Goal: Information Seeking & Learning: Compare options

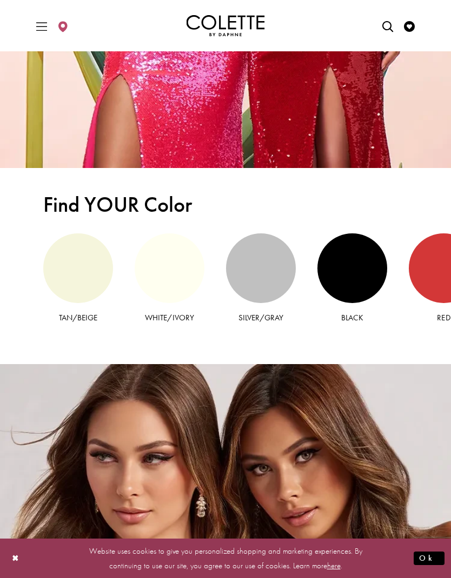
scroll to position [1747, 0]
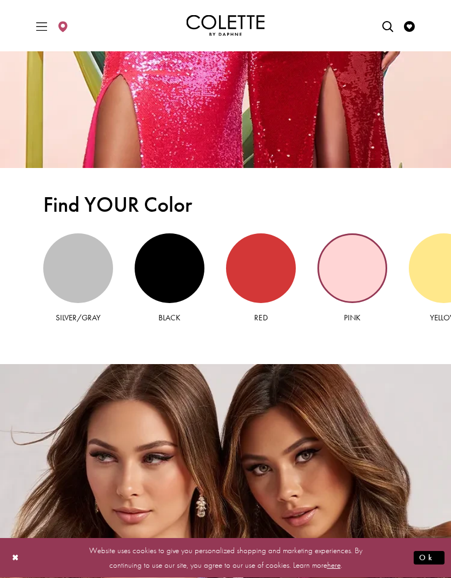
click at [367, 282] on div "Pink view" at bounding box center [352, 269] width 70 height 70
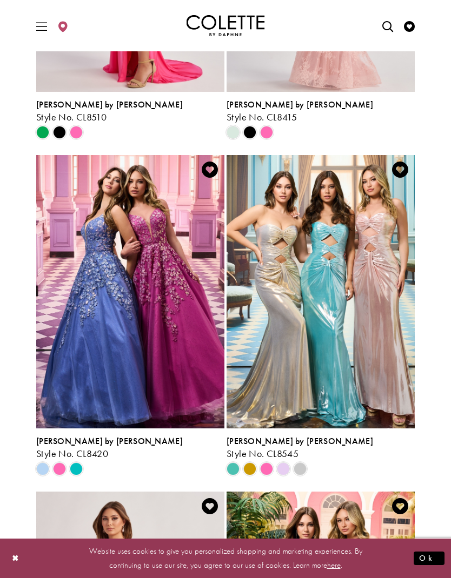
scroll to position [995, 0]
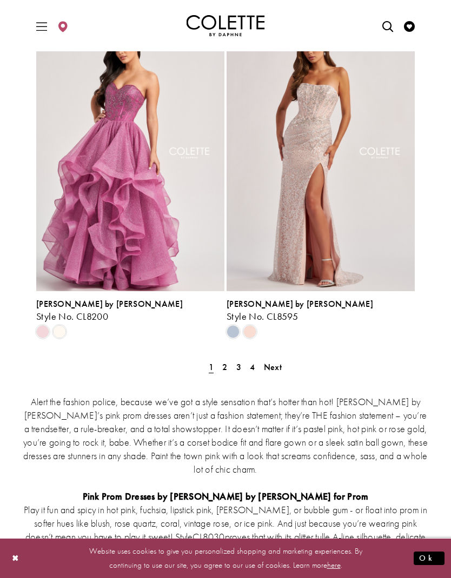
click at [284, 359] on link "Next" at bounding box center [272, 367] width 24 height 16
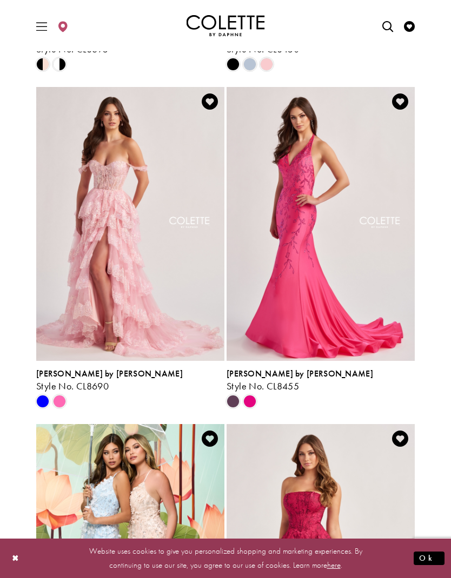
scroll to position [726, 0]
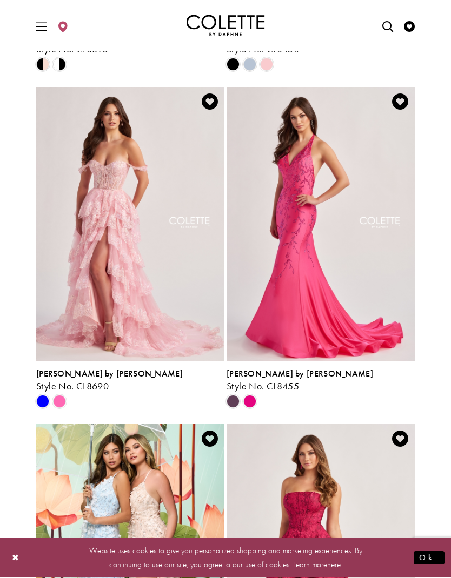
click at [70, 369] on span "[PERSON_NAME] by [PERSON_NAME]" at bounding box center [109, 374] width 146 height 11
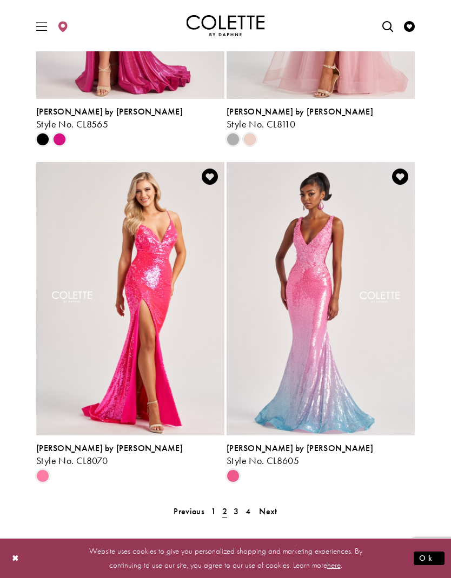
scroll to position [2002, 0]
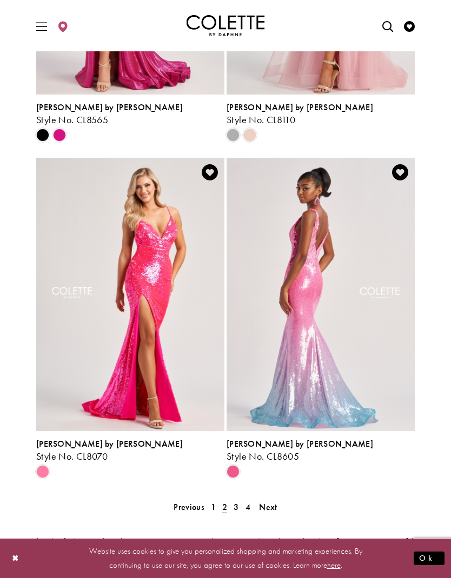
click at [48, 438] on span "[PERSON_NAME] by [PERSON_NAME]" at bounding box center [109, 443] width 146 height 11
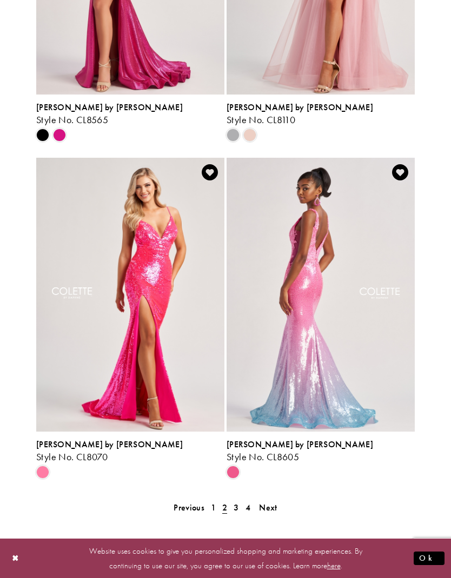
scroll to position [2046, 0]
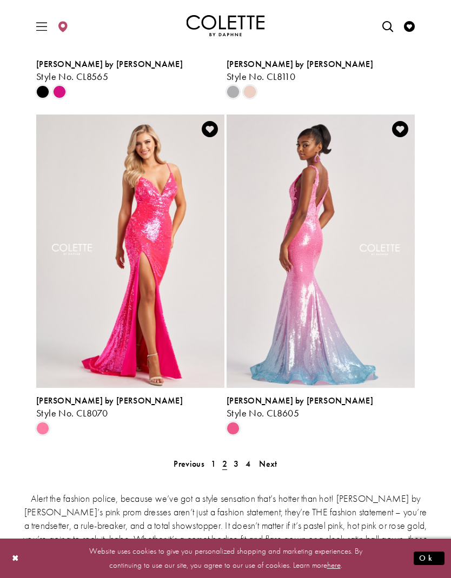
click at [264, 458] on span "Next" at bounding box center [268, 463] width 18 height 11
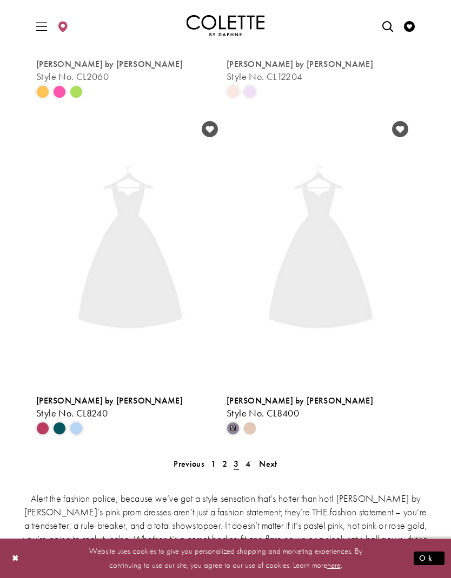
scroll to position [45, 0]
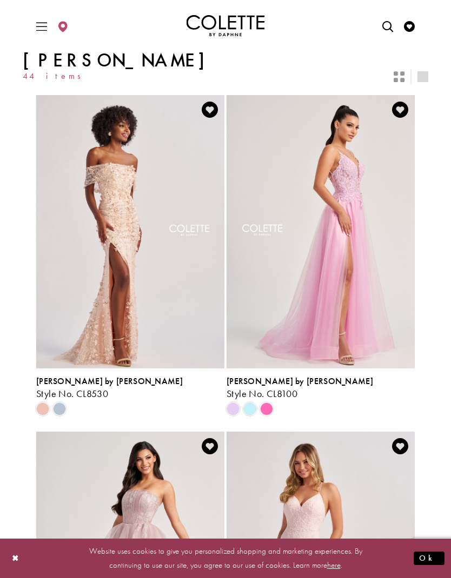
click at [23, 22] on div "Primary block" at bounding box center [225, 25] width 405 height 51
click at [41, 27] on icon "Toggle Main Navigation Menu" at bounding box center [41, 26] width 11 height 11
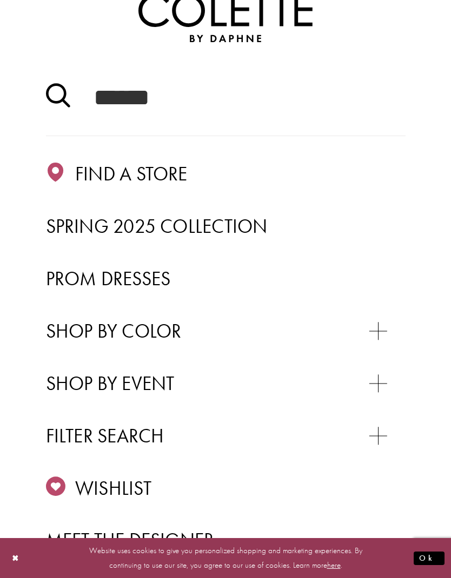
scroll to position [74, 0]
click at [95, 279] on span "Prom Dresses" at bounding box center [108, 278] width 125 height 25
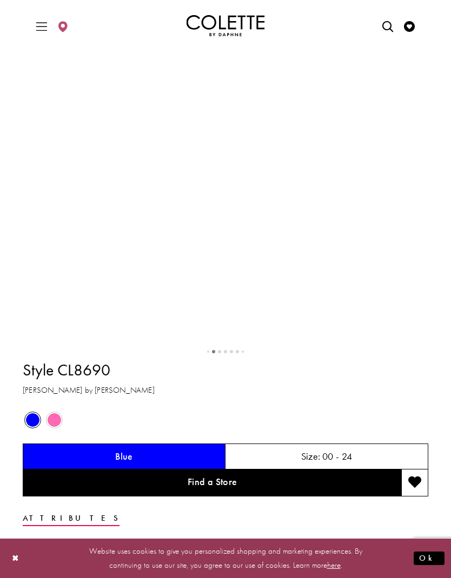
scroll to position [314, 0]
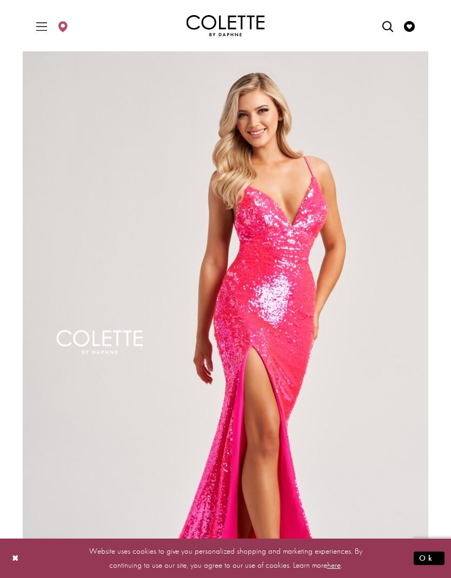
scroll to position [22, 0]
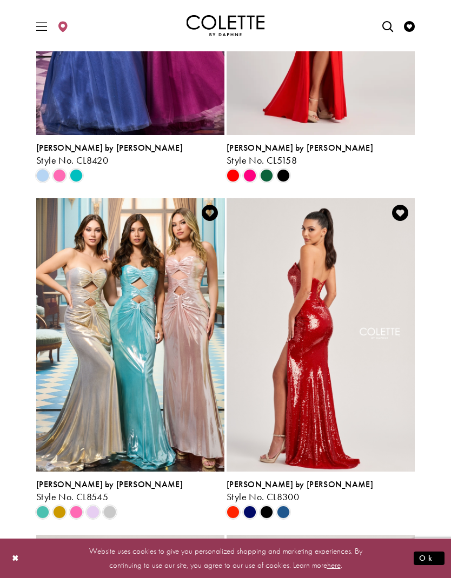
scroll to position [2122, 0]
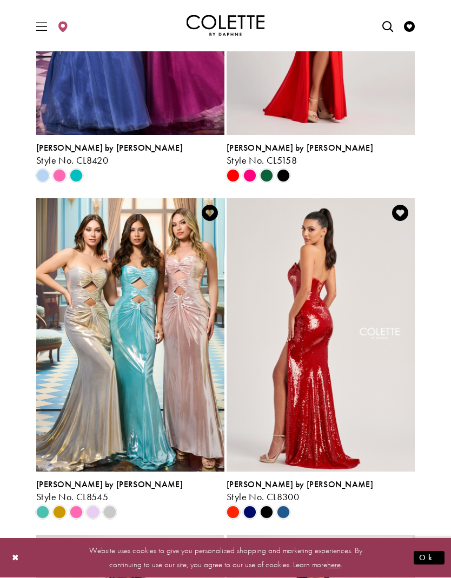
click at [289, 486] on span "[PERSON_NAME] by [PERSON_NAME]" at bounding box center [299, 484] width 146 height 11
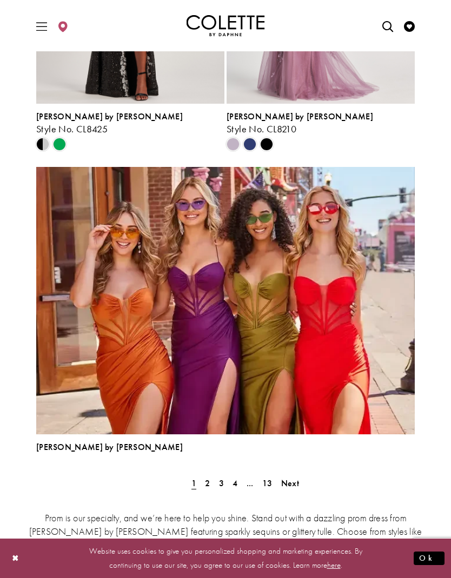
click at [297, 476] on link "Next" at bounding box center [290, 483] width 24 height 16
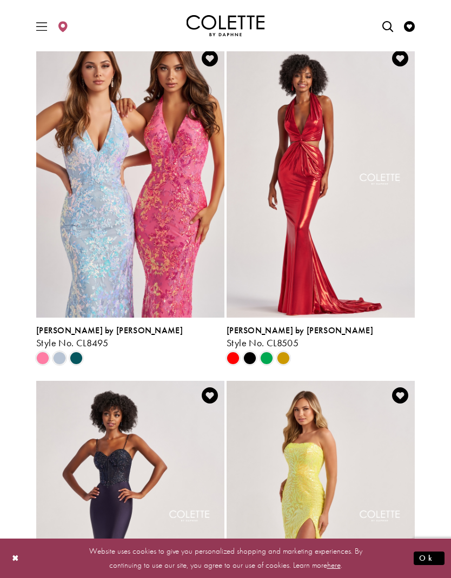
scroll to position [986, 0]
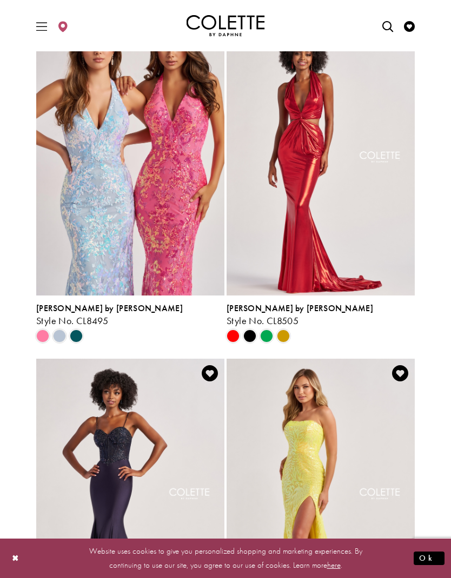
click at [290, 309] on span "[PERSON_NAME] by [PERSON_NAME]" at bounding box center [299, 308] width 146 height 11
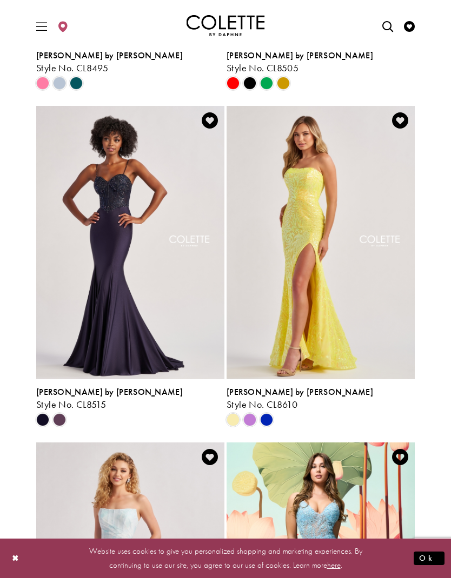
scroll to position [1238, 0]
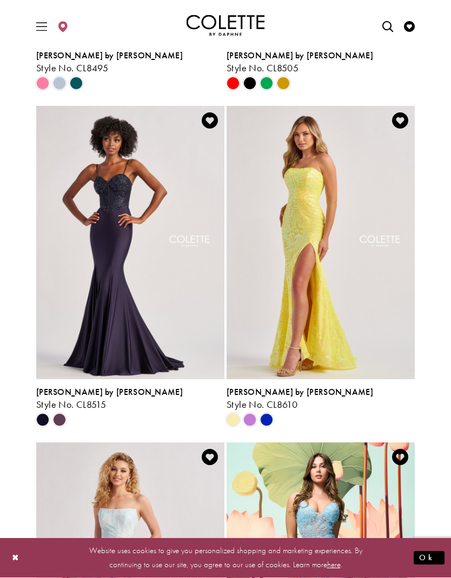
click at [283, 405] on span "Style No. CL8610" at bounding box center [261, 405] width 71 height 12
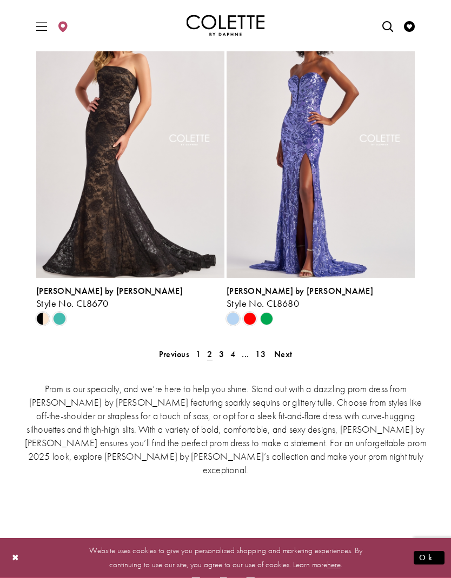
scroll to position [2436, 0]
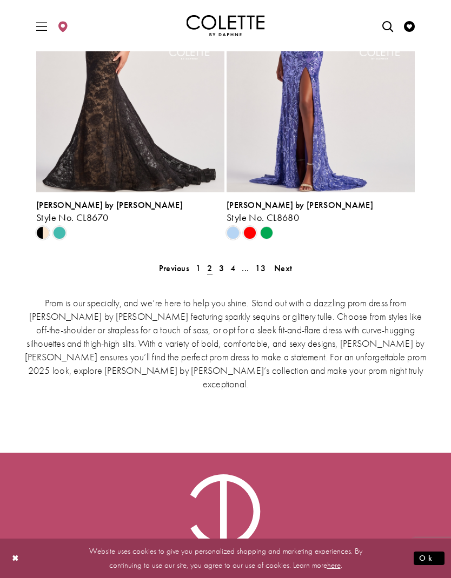
click at [282, 279] on div "Prom is our specialty, and we’re here to help you shine. Stand out with a dazzl…" at bounding box center [225, 342] width 405 height 139
click at [278, 272] on span "Next" at bounding box center [283, 268] width 18 height 11
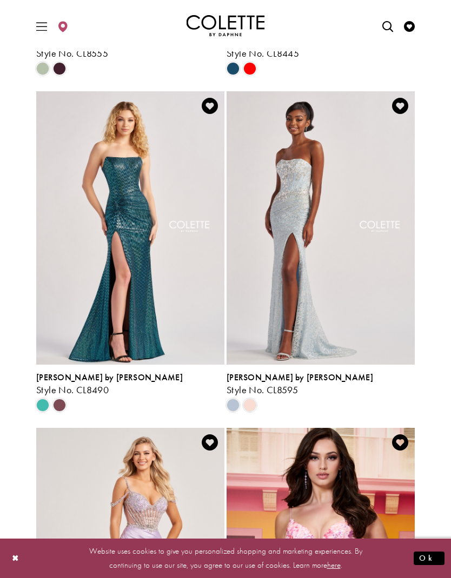
scroll to position [579, 0]
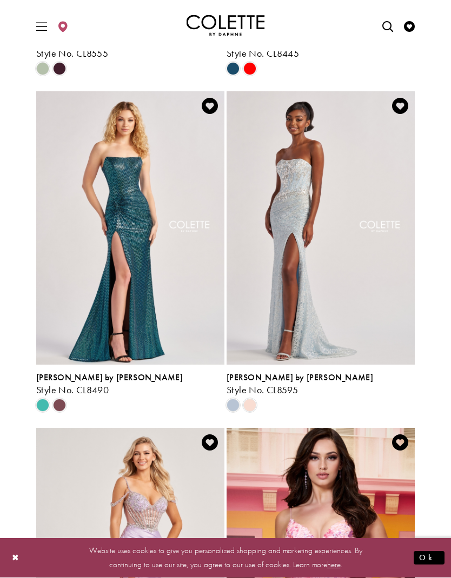
click at [57, 372] on span "[PERSON_NAME] by [PERSON_NAME]" at bounding box center [109, 377] width 146 height 11
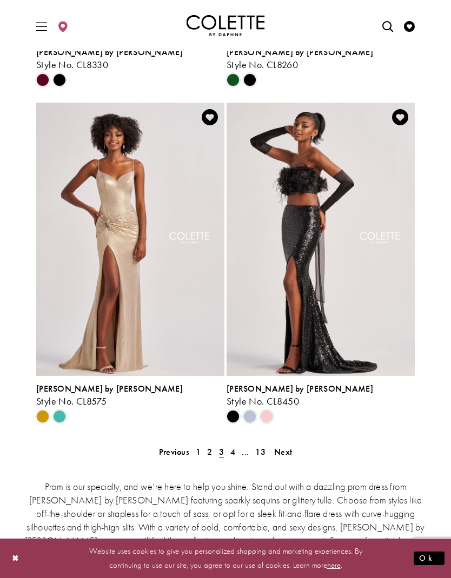
scroll to position [2252, 0]
click at [279, 454] on span "Next" at bounding box center [283, 451] width 18 height 11
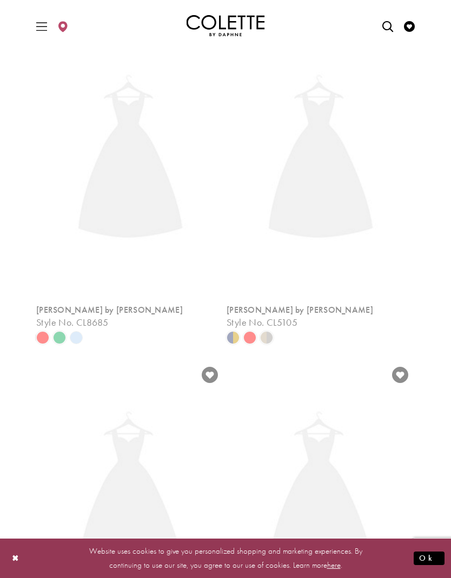
scroll to position [283, 0]
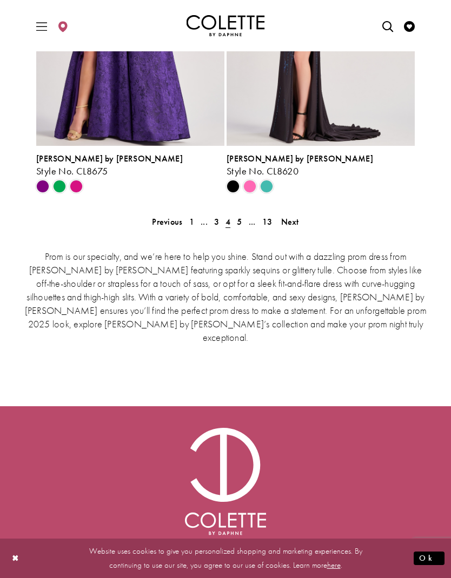
click at [298, 215] on link "Next" at bounding box center [290, 222] width 24 height 16
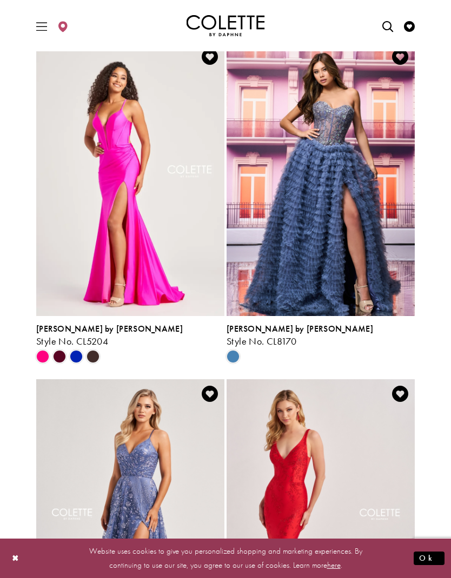
scroll to position [966, 0]
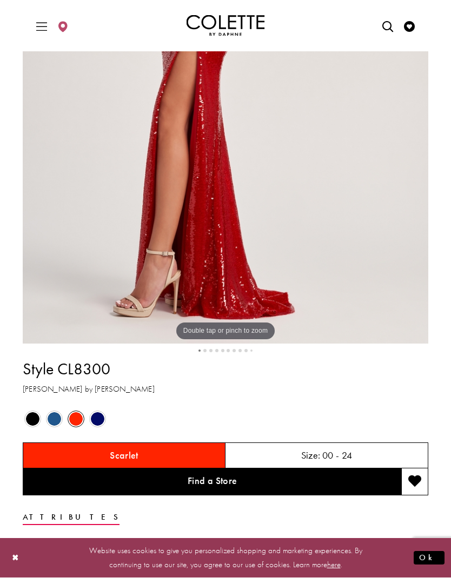
click at [36, 419] on span "Product color controls state depends on size chosen" at bounding box center [33, 420] width 14 height 14
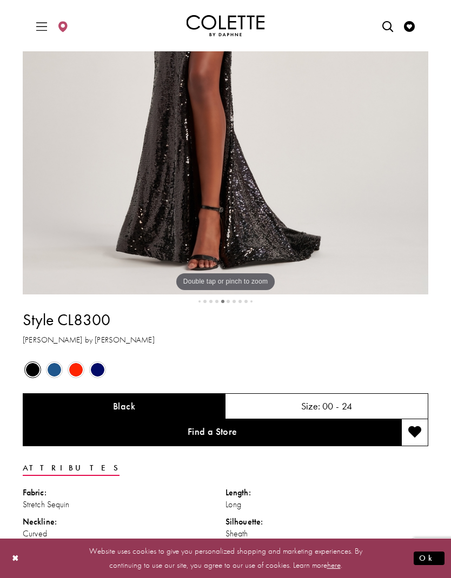
click at [55, 364] on span "Product color controls state depends on size chosen" at bounding box center [55, 370] width 14 height 14
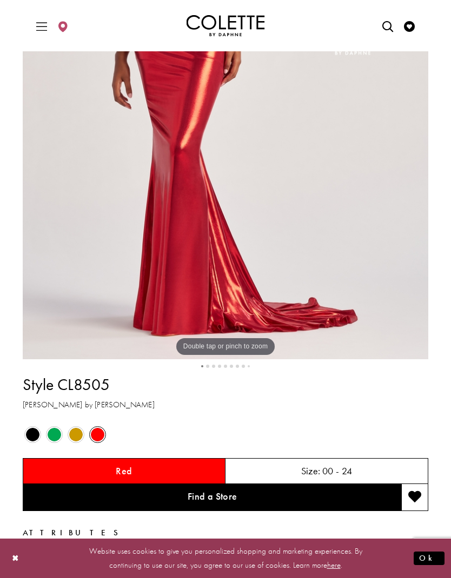
click at [76, 428] on span "Product color controls state depends on size chosen" at bounding box center [76, 435] width 14 height 14
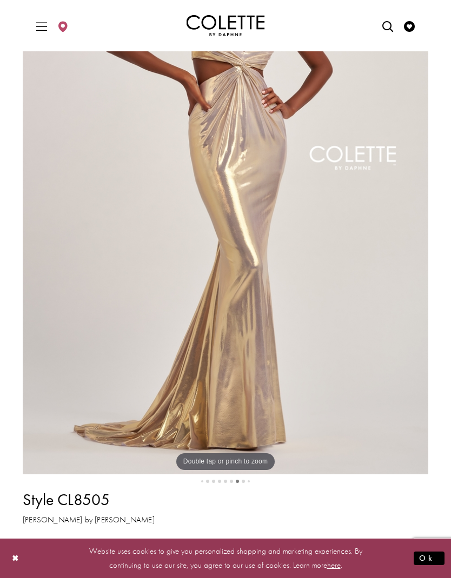
scroll to position [172, 0]
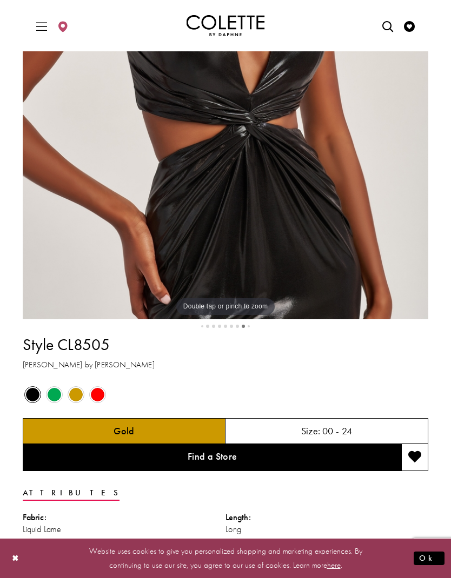
click at [56, 392] on span "Product color controls state depends on size chosen" at bounding box center [55, 395] width 14 height 14
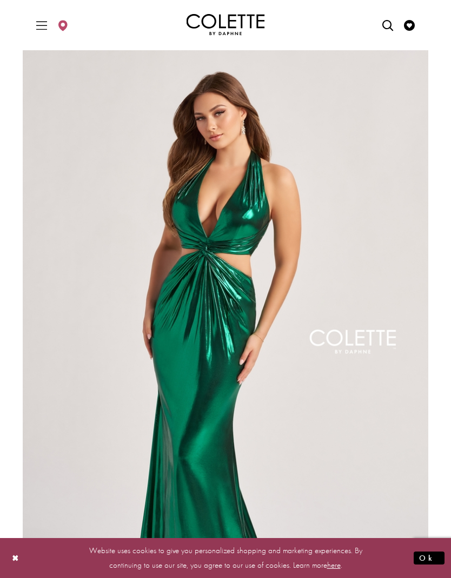
scroll to position [0, 0]
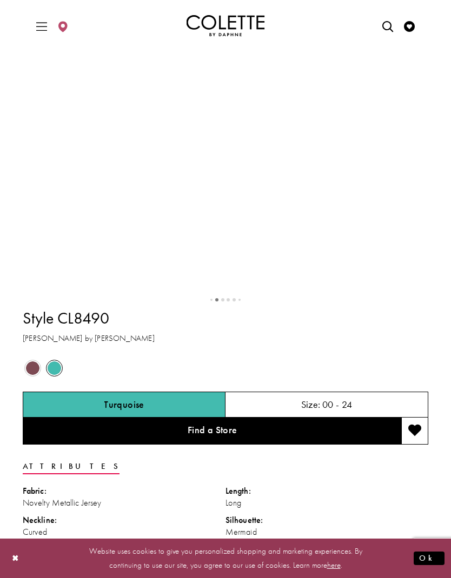
scroll to position [372, 0]
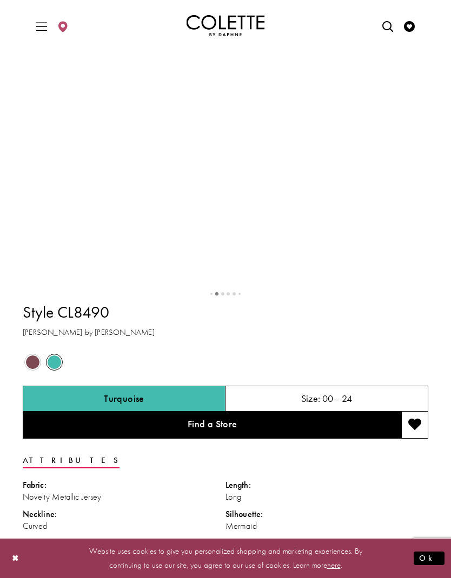
click at [28, 372] on div "Out of Stock" at bounding box center [33, 362] width 20 height 20
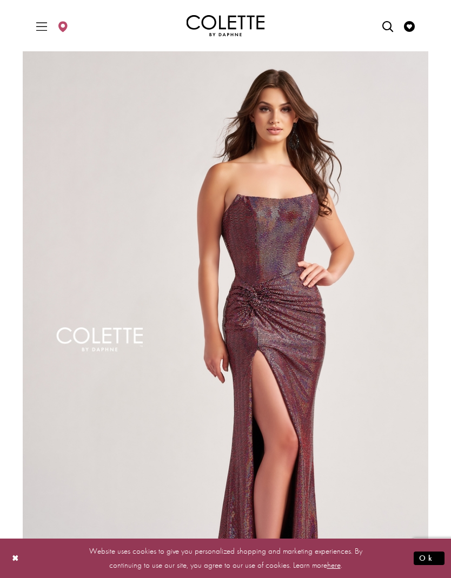
scroll to position [0, 0]
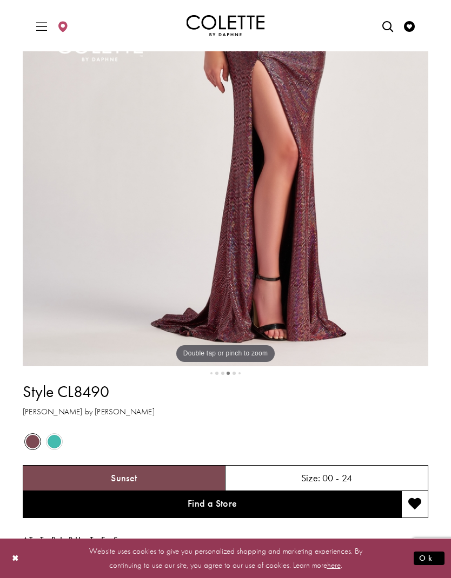
click at [49, 448] on span "Product color controls state depends on size chosen" at bounding box center [55, 442] width 14 height 14
